Goal: Information Seeking & Learning: Learn about a topic

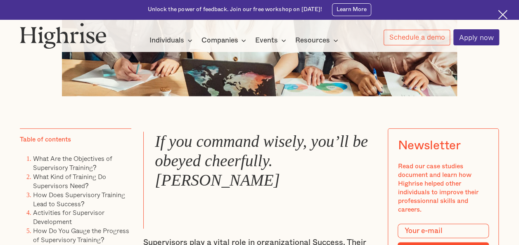
scroll to position [454, 0]
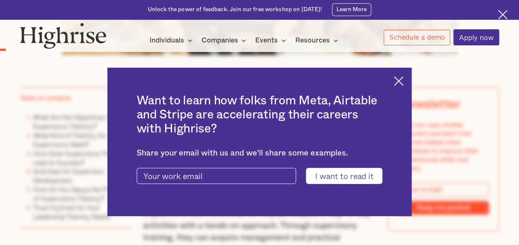
click at [403, 77] on img at bounding box center [398, 80] width 9 height 9
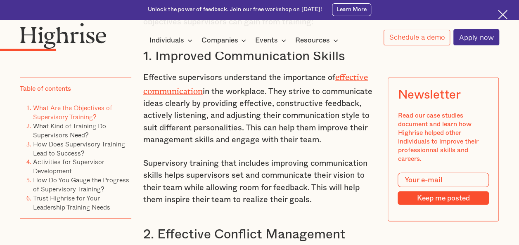
scroll to position [908, 0]
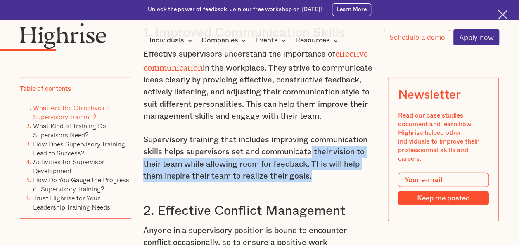
drag, startPoint x: 313, startPoint y: 123, endPoint x: 315, endPoint y: 147, distance: 24.1
click at [315, 147] on p "Supervisory training that includes improving communication skills helps supervi…" at bounding box center [259, 158] width 233 height 49
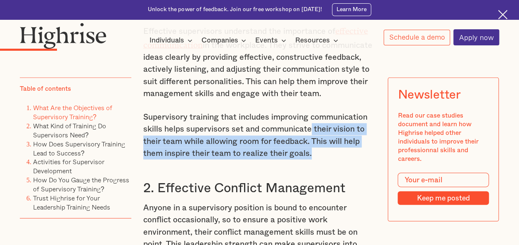
scroll to position [950, 0]
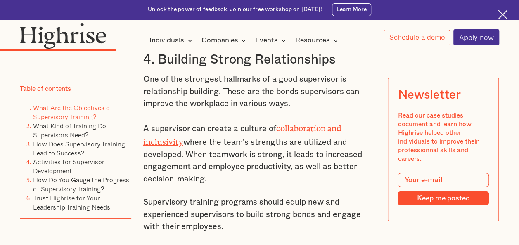
scroll to position [1486, 0]
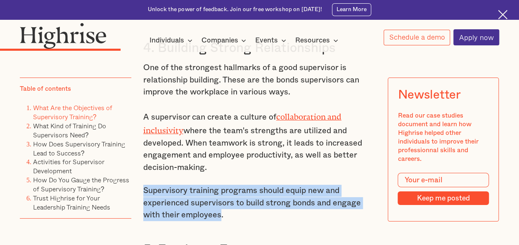
drag, startPoint x: 220, startPoint y: 189, endPoint x: 143, endPoint y: 166, distance: 80.7
click at [143, 185] on p "Supervisory training programs should equip new and experienced supervisors to b…" at bounding box center [259, 203] width 233 height 36
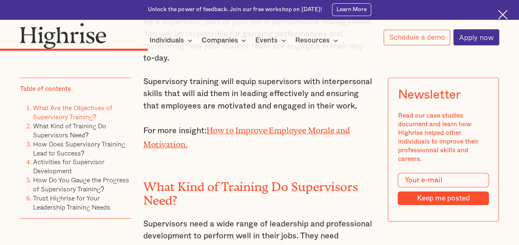
scroll to position [1775, 0]
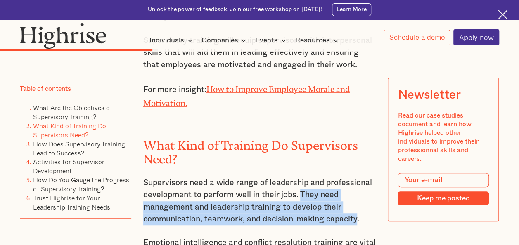
drag, startPoint x: 360, startPoint y: 195, endPoint x: 301, endPoint y: 172, distance: 62.9
click at [301, 177] on p "Supervisors need a wide range of leadership and professional development to per…" at bounding box center [259, 201] width 233 height 49
drag, startPoint x: 301, startPoint y: 172, endPoint x: 306, endPoint y: 170, distance: 4.6
copy p "They need management and leadership training to develop their communication, te…"
